Goal: Task Accomplishment & Management: Manage account settings

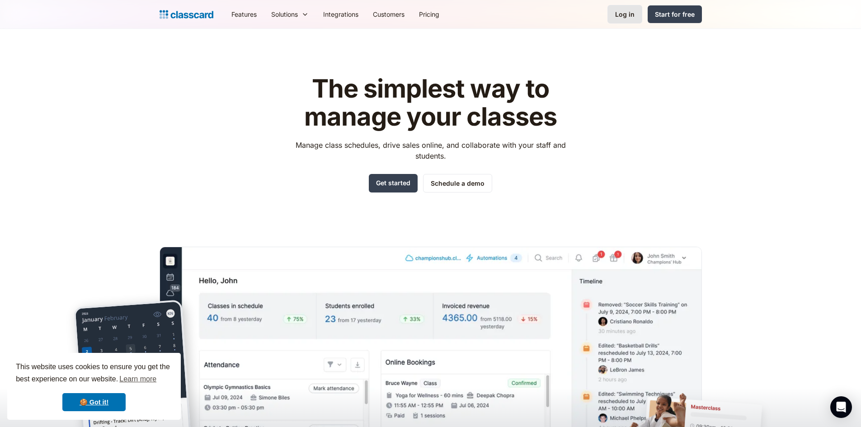
click at [621, 17] on div "Log in" at bounding box center [624, 13] width 19 height 9
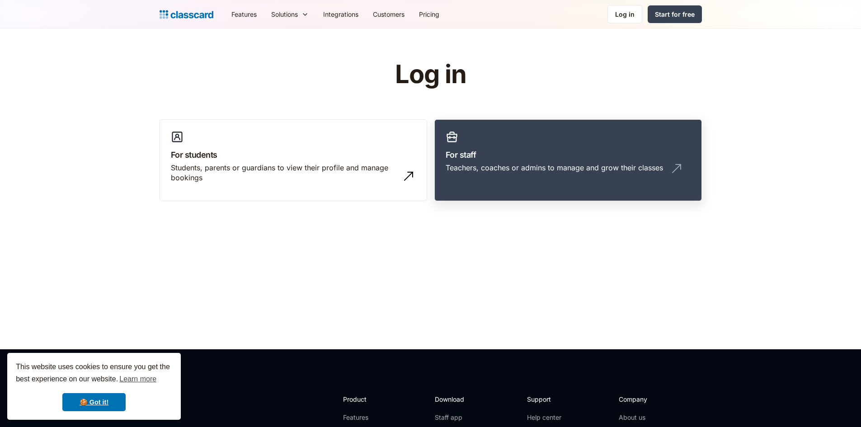
click at [473, 164] on div "Teachers, coaches or admins to manage and grow their classes" at bounding box center [554, 168] width 217 height 10
